Goal: Information Seeking & Learning: Learn about a topic

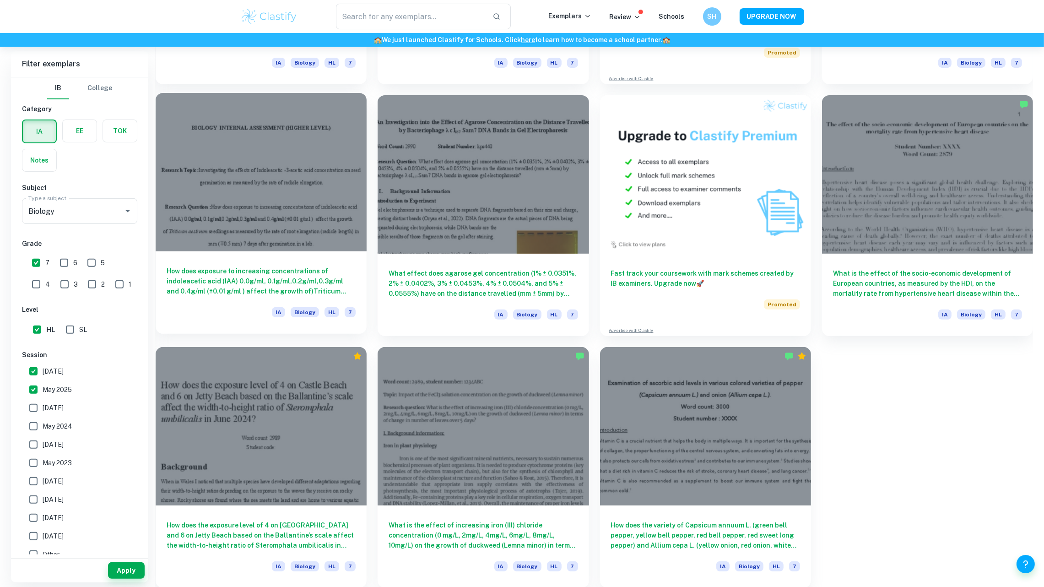
scroll to position [429, 0]
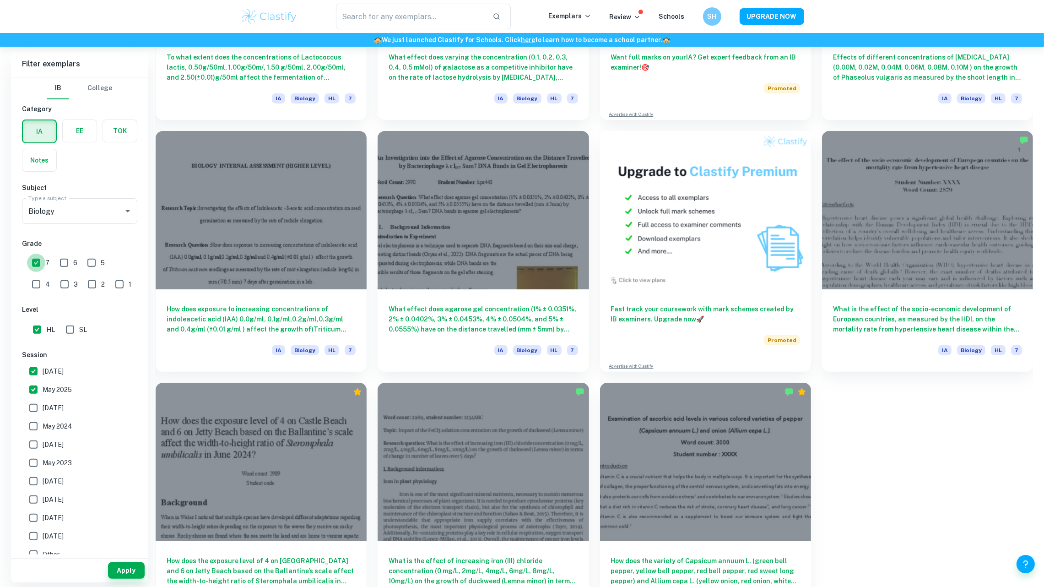
click at [40, 259] on input "7" at bounding box center [36, 263] width 18 height 18
checkbox input "false"
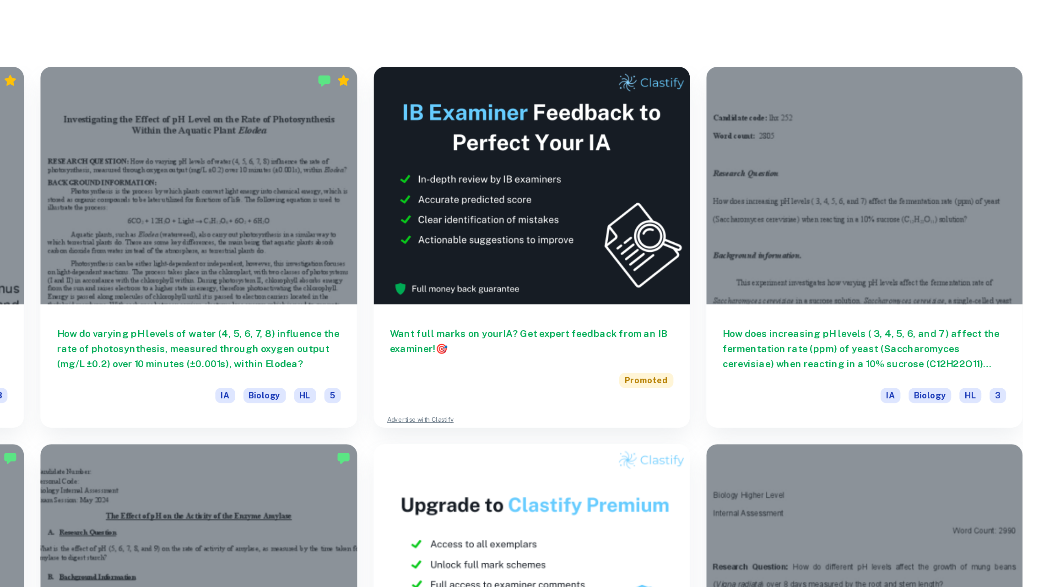
scroll to position [131, 0]
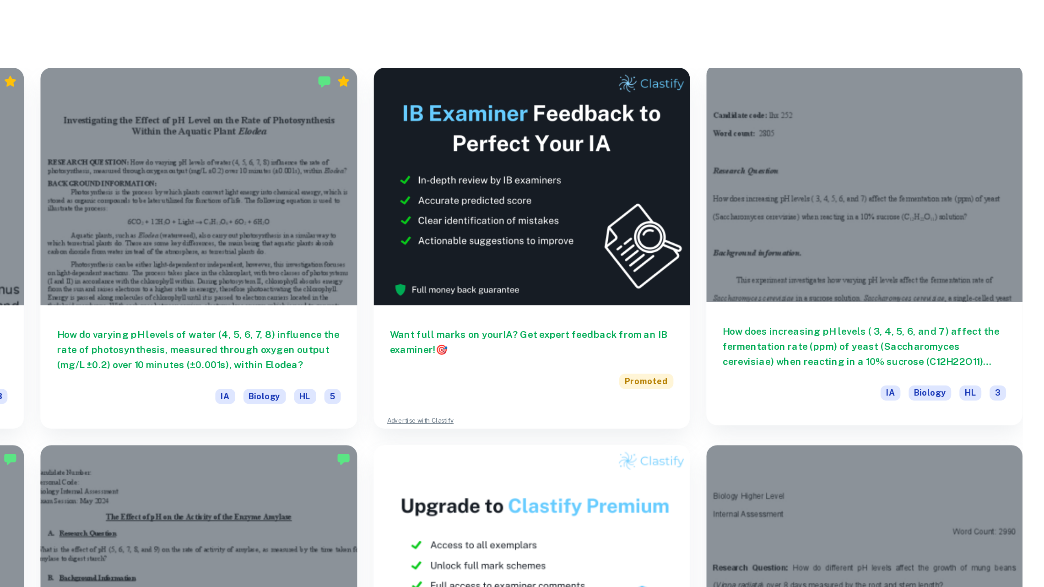
click at [887, 261] on div at bounding box center [927, 254] width 211 height 158
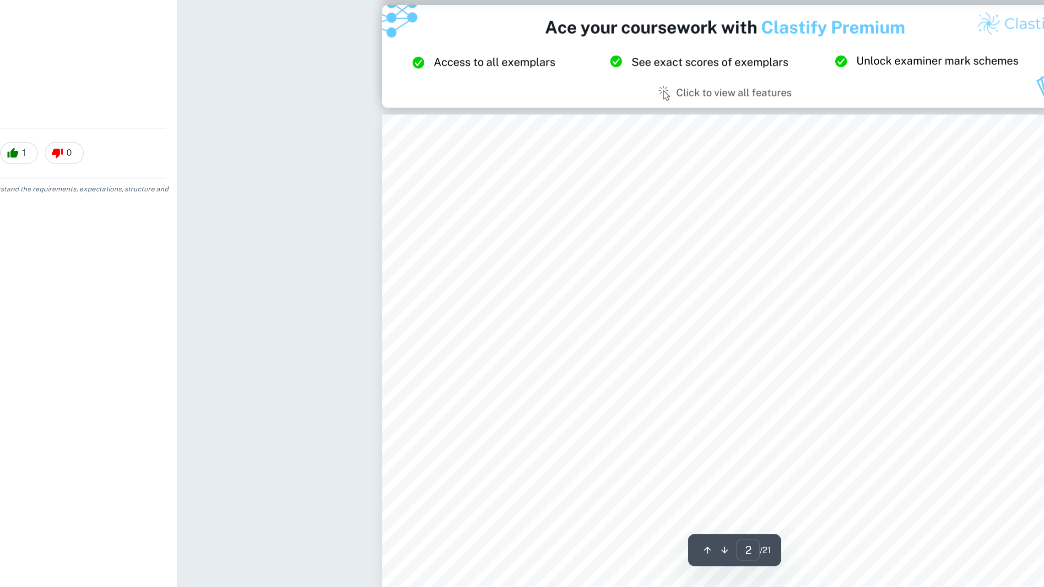
type input "3"
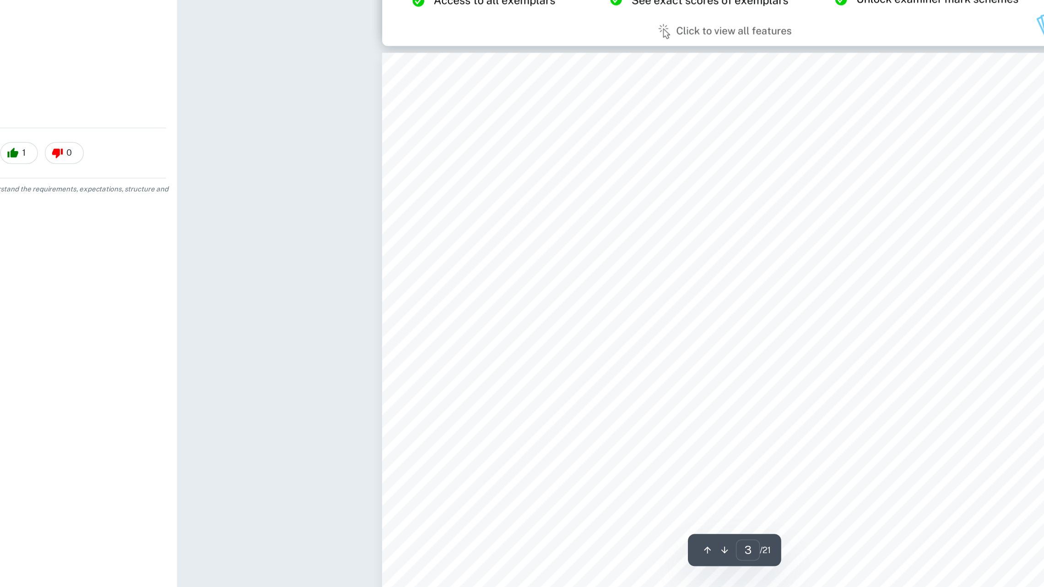
scroll to position [1165, 0]
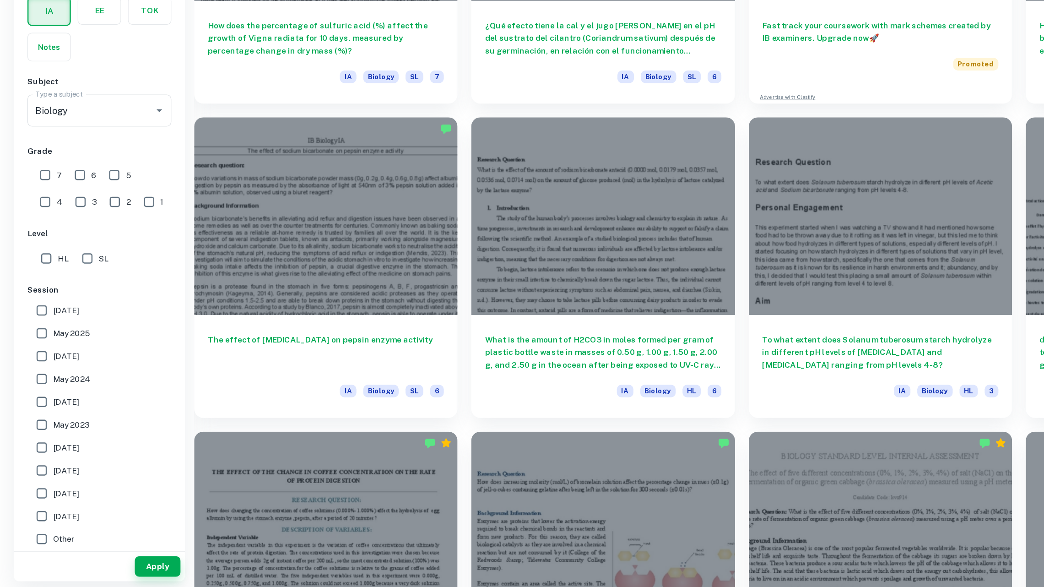
scroll to position [2615, 0]
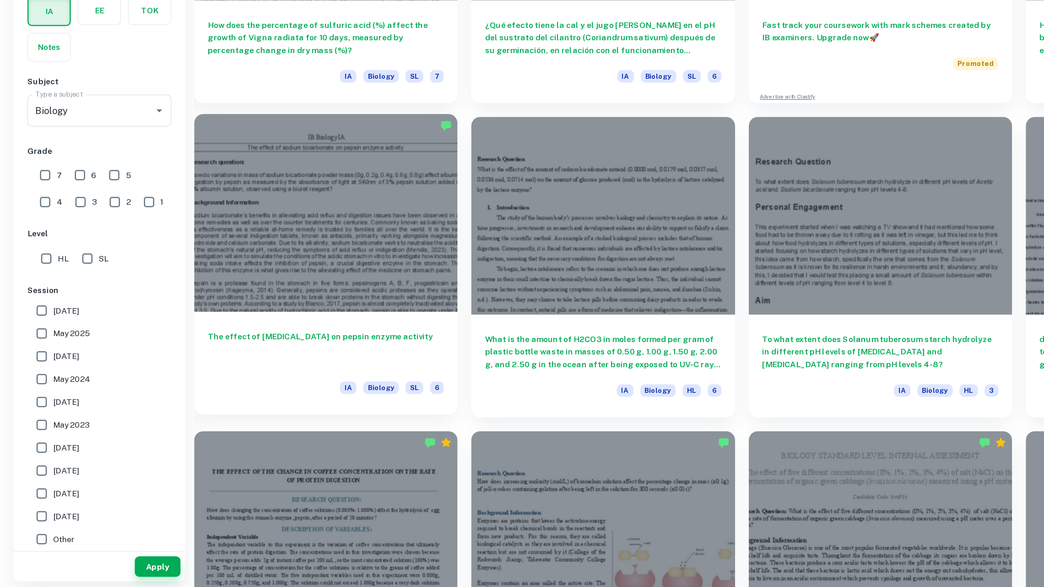
drag, startPoint x: 285, startPoint y: 184, endPoint x: 227, endPoint y: 301, distance: 131.0
click at [227, 301] on div at bounding box center [261, 287] width 211 height 158
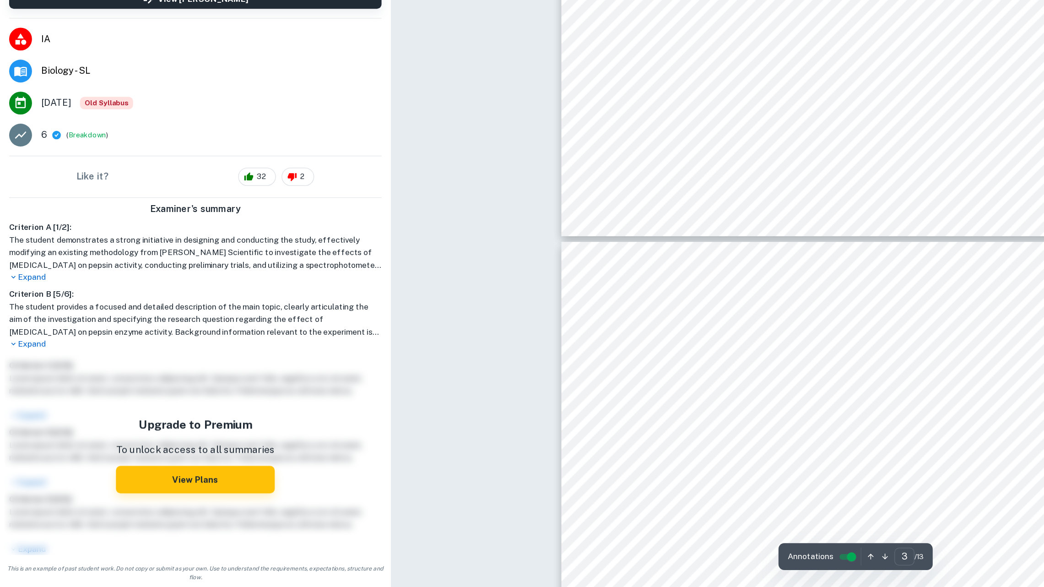
type input "4"
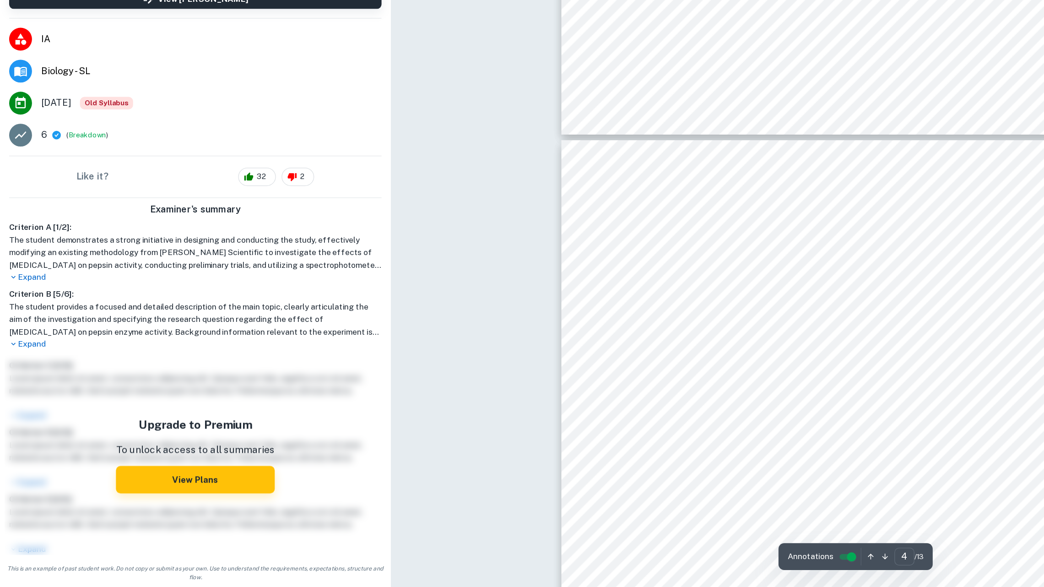
scroll to position [1765, 0]
